Goal: Information Seeking & Learning: Learn about a topic

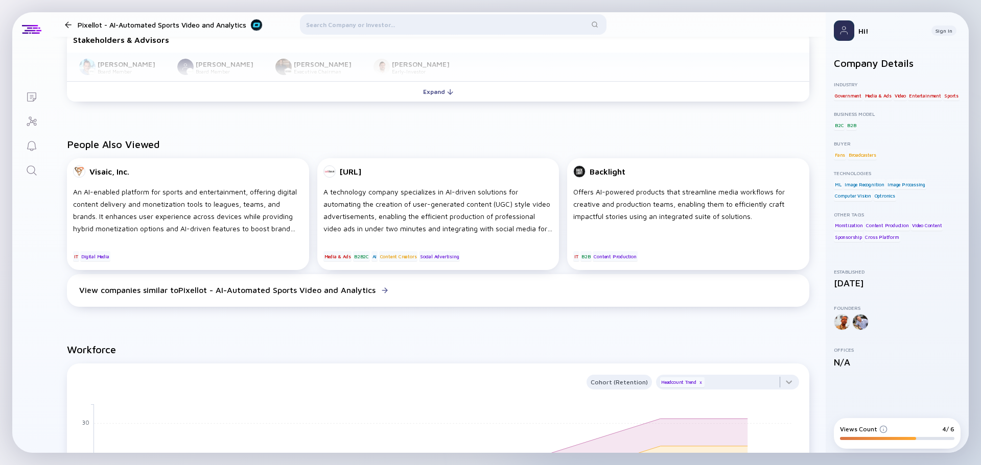
scroll to position [664, 0]
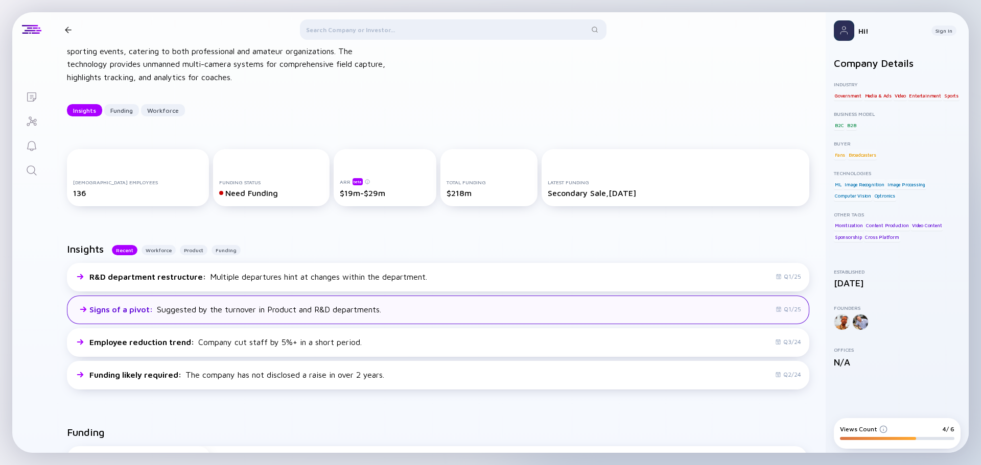
scroll to position [0, 0]
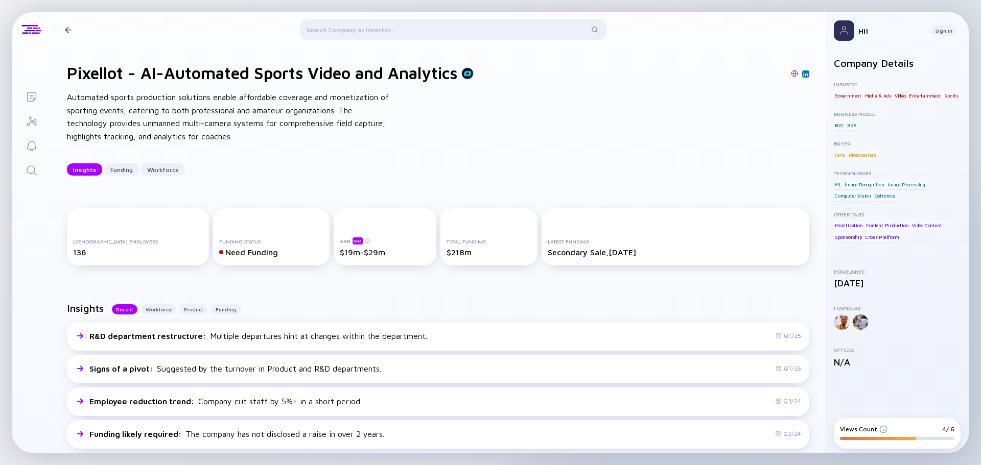
click at [357, 25] on div at bounding box center [453, 31] width 306 height 25
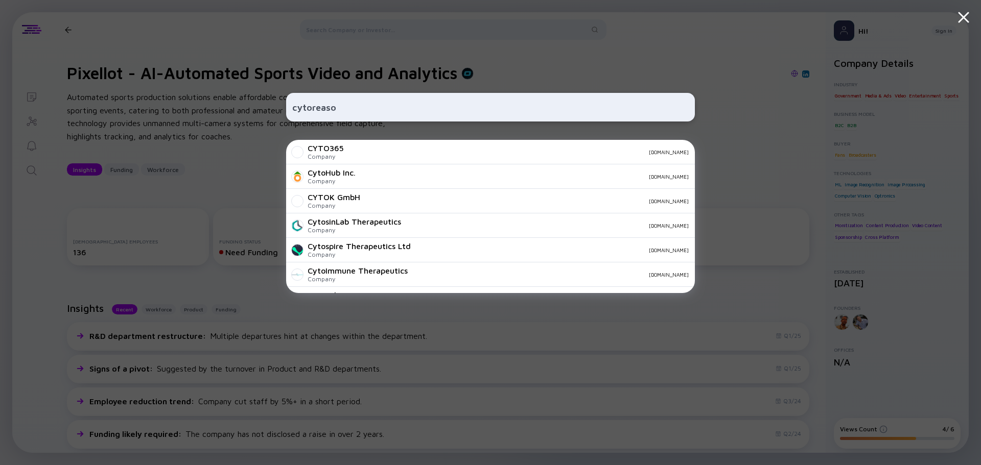
type input "cytoreason"
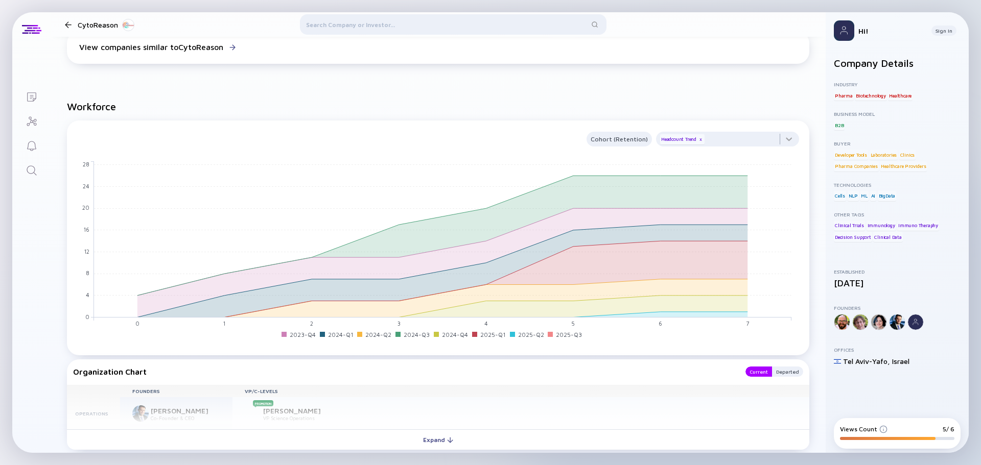
scroll to position [919, 0]
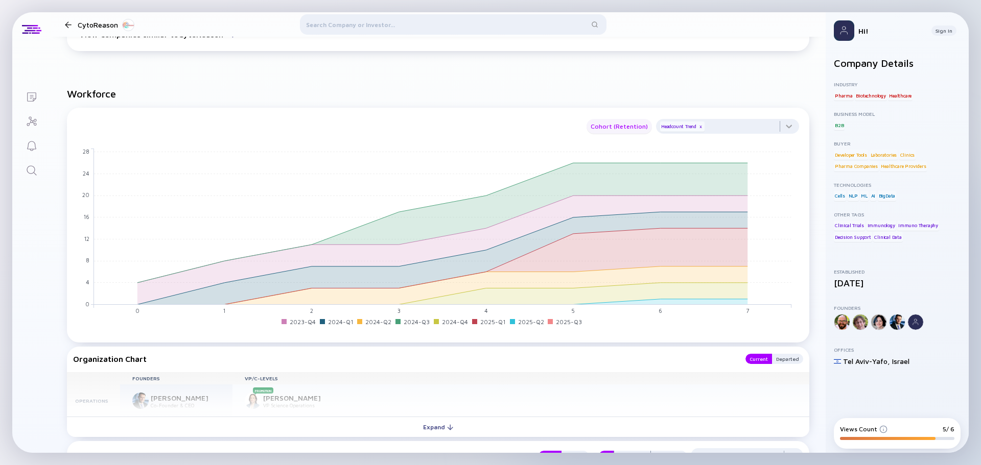
click at [601, 128] on div "Cohort (Retention)" at bounding box center [618, 127] width 65 height 12
click at [592, 144] on div "Off" at bounding box center [611, 146] width 57 height 20
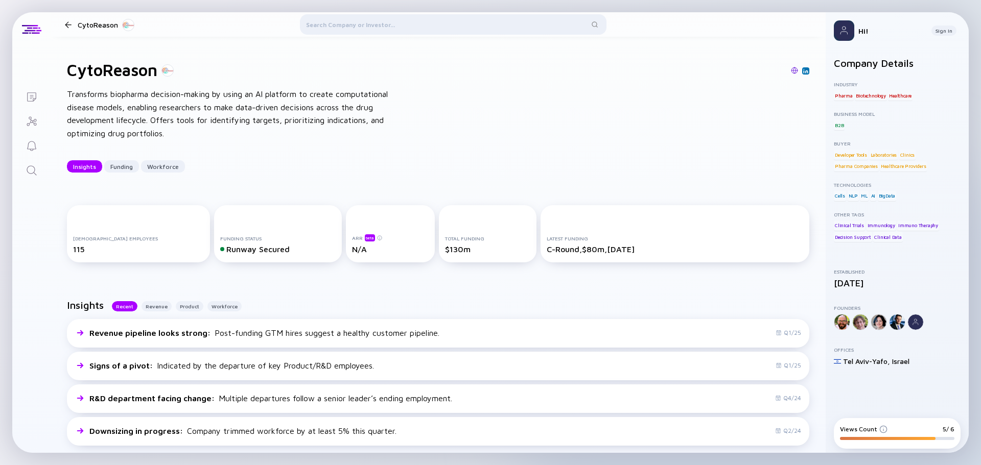
scroll to position [0, 0]
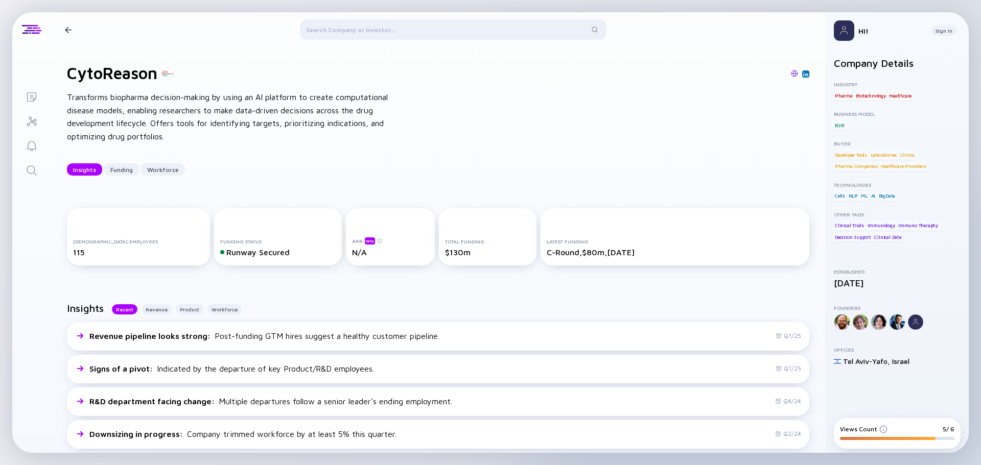
click at [349, 25] on div at bounding box center [453, 31] width 306 height 25
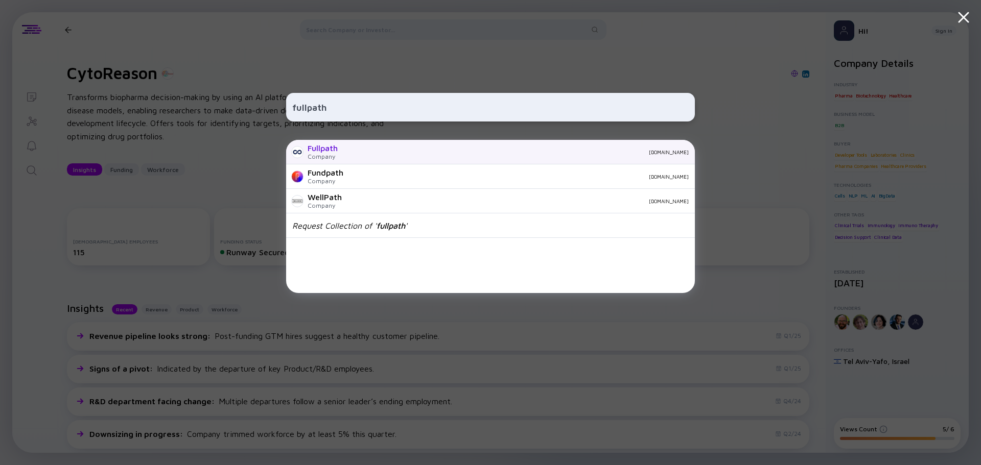
type input "fullpath"
click at [358, 152] on div "[DOMAIN_NAME]" at bounding box center [517, 152] width 343 height 6
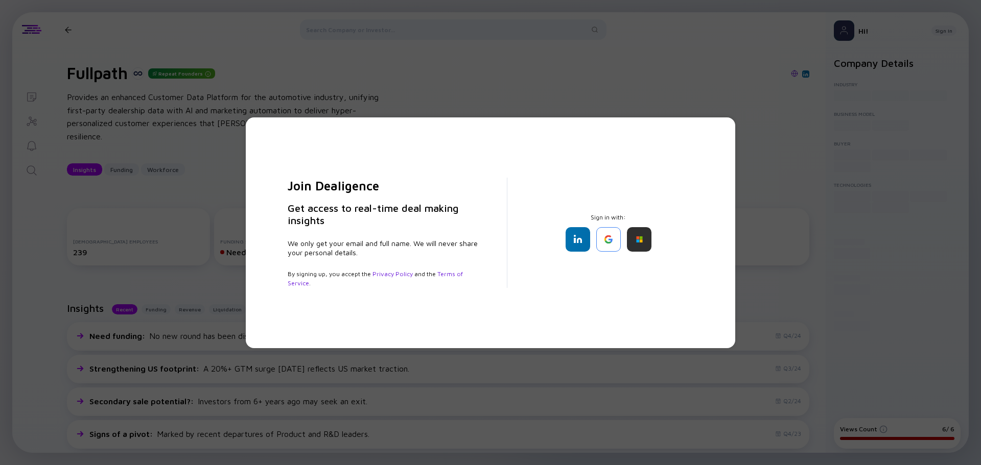
click at [713, 99] on div "Join Dealigence Get access to real-time deal making insights We only get your e…" at bounding box center [490, 232] width 981 height 465
click at [744, 83] on div "Join Dealigence Get access to real-time deal making insights We only get your e…" at bounding box center [490, 232] width 981 height 465
